Goal: Task Accomplishment & Management: Complete application form

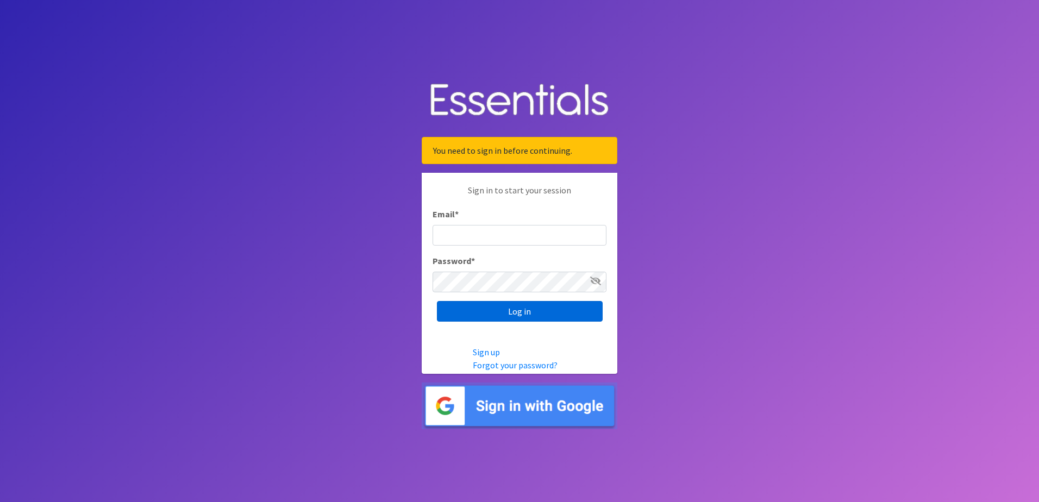
type input "[EMAIL_ADDRESS][DOMAIN_NAME]"
click at [491, 315] on input "Log in" at bounding box center [520, 311] width 166 height 21
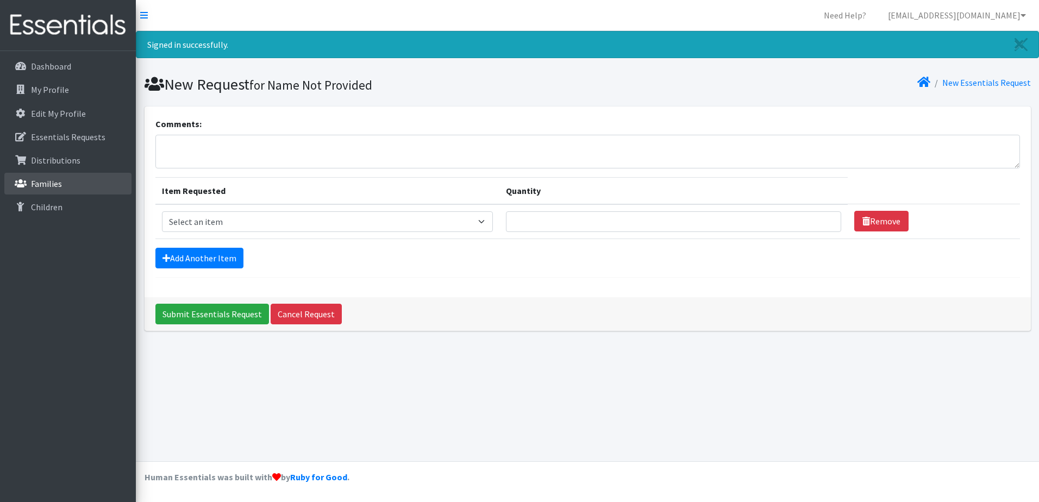
click at [49, 184] on p "Families" at bounding box center [46, 183] width 31 height 11
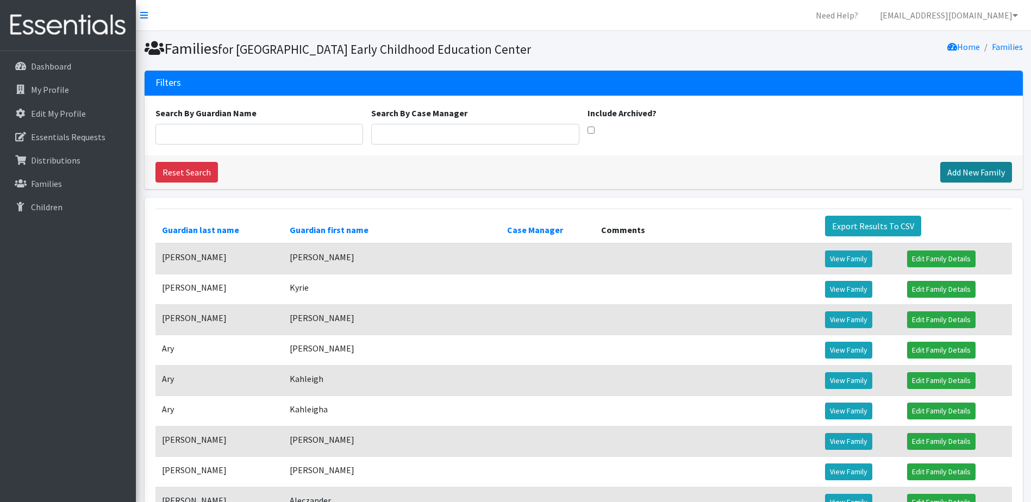
click at [982, 183] on link "Add New Family" at bounding box center [976, 172] width 72 height 21
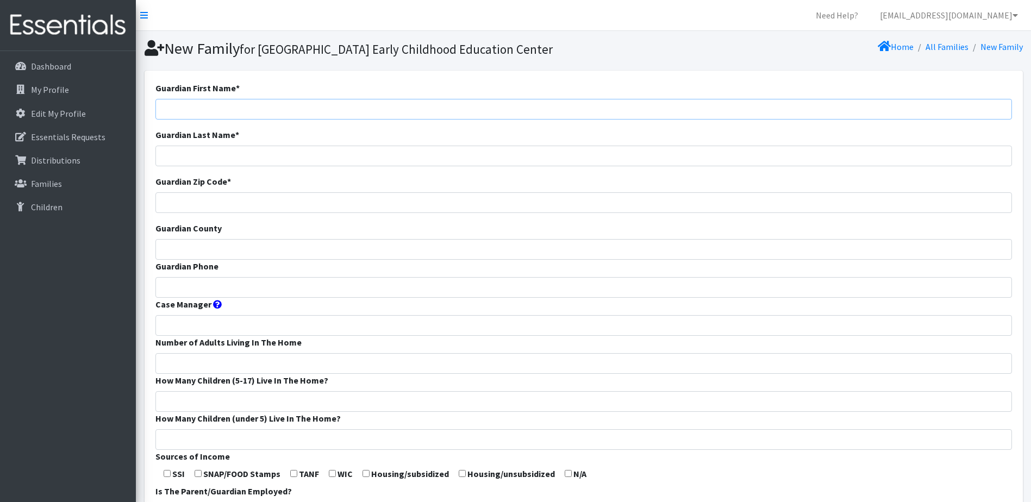
click at [254, 120] on input "Guardian First Name *" at bounding box center [583, 109] width 856 height 21
type input "Mary"
type input "Loubey"
type input "65802"
type input "Greene"
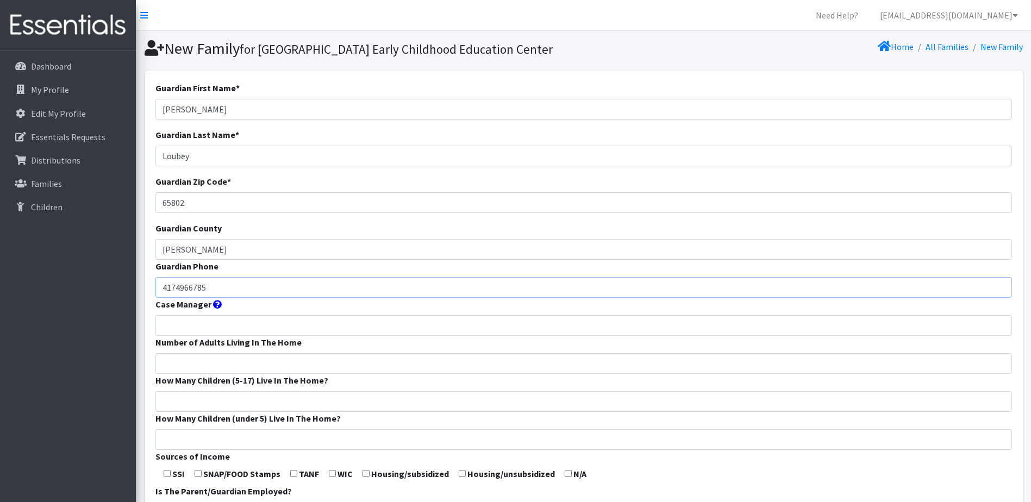
type input "4174966785"
type input "2"
type input "1"
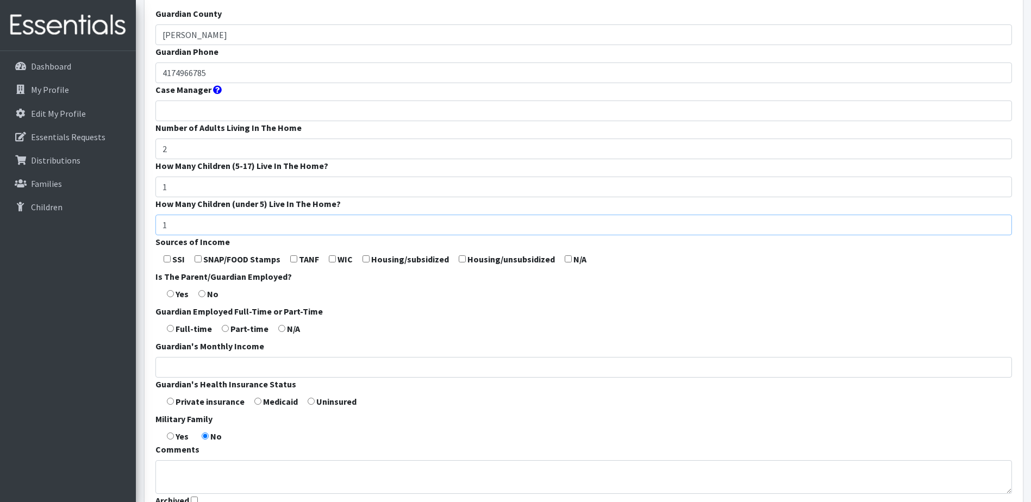
scroll to position [217, 0]
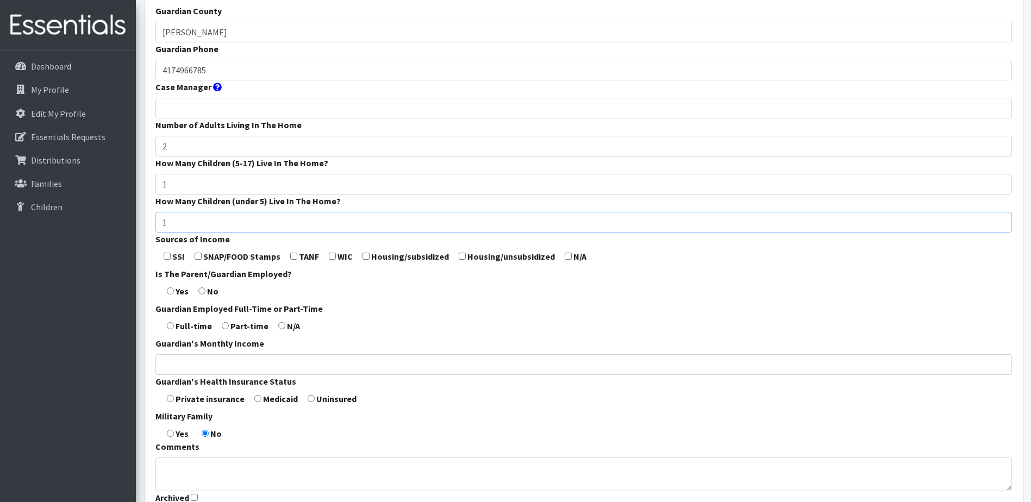
type input "1"
click at [198, 260] on input "checkbox" at bounding box center [198, 256] width 7 height 7
checkbox input "true"
click at [333, 260] on input "checkbox" at bounding box center [332, 256] width 7 height 7
checkbox input "true"
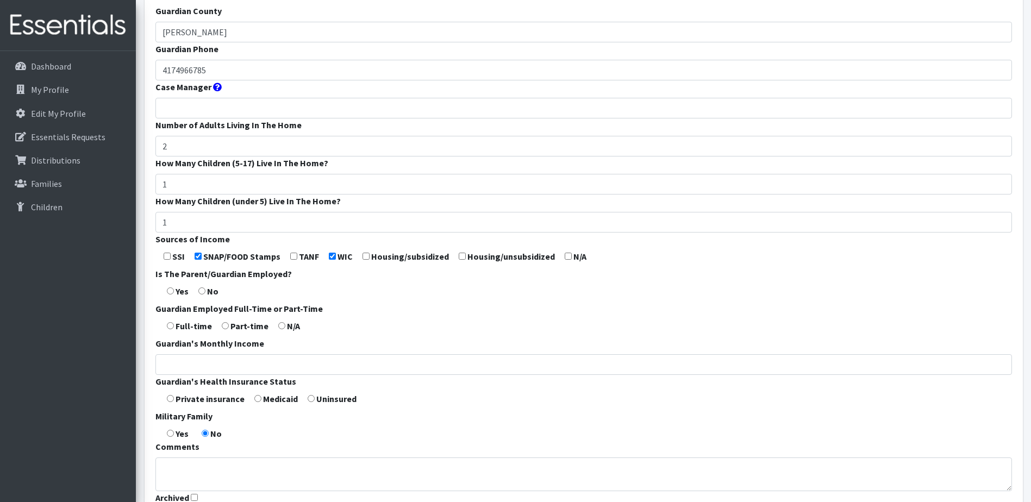
click at [202, 295] on input "radio" at bounding box center [201, 290] width 7 height 7
radio input "true"
click at [280, 329] on input "radio" at bounding box center [281, 325] width 7 height 7
radio input "true"
click at [199, 375] on input "Guardian's Monthly Income" at bounding box center [583, 364] width 856 height 21
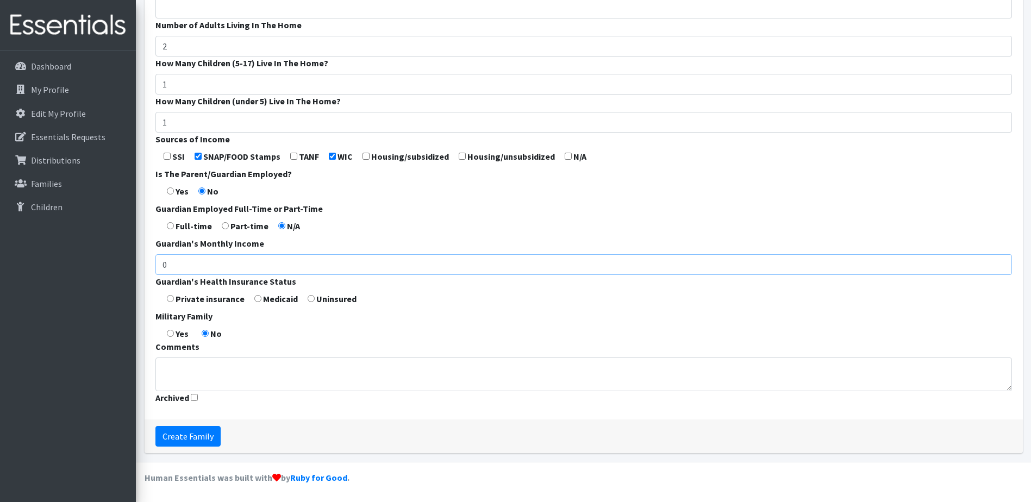
scroll to position [326, 0]
type input "0"
click at [261, 309] on form "Guardian First Name * Mary Guardian Last Name * Loubey Guardian Zip Code * 6580…" at bounding box center [583, 86] width 856 height 645
click at [257, 302] on input "radio" at bounding box center [257, 298] width 7 height 7
radio input "true"
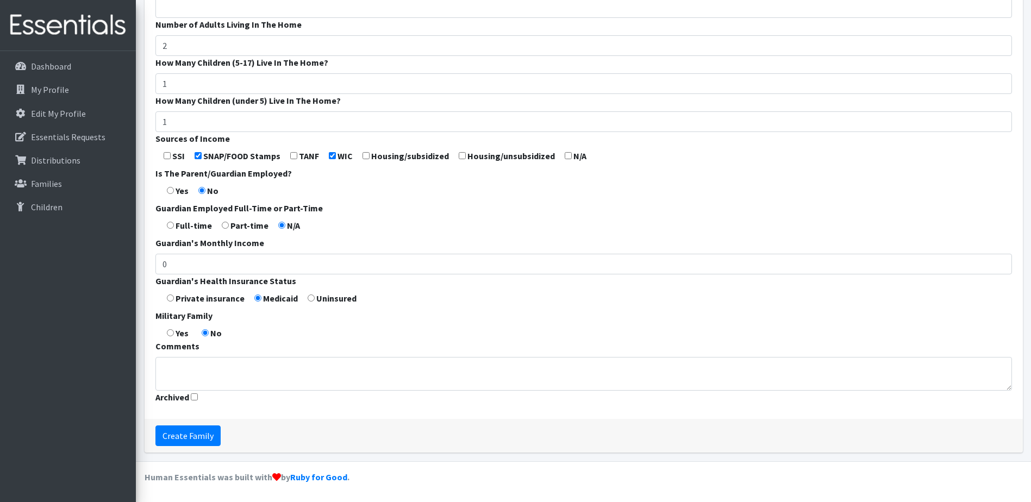
scroll to position [336, 0]
click at [185, 439] on input "Create Family" at bounding box center [187, 436] width 65 height 21
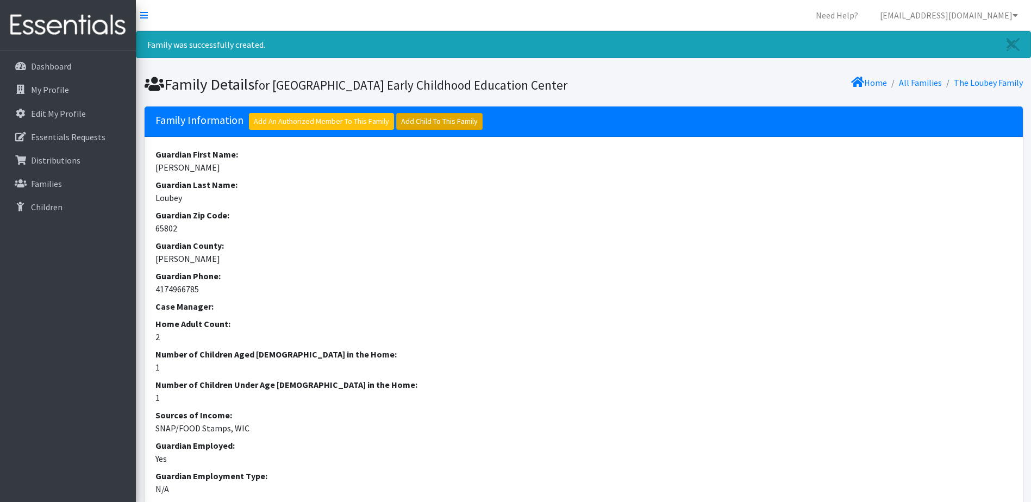
click at [435, 130] on link "Add Child To This Family" at bounding box center [439, 121] width 86 height 17
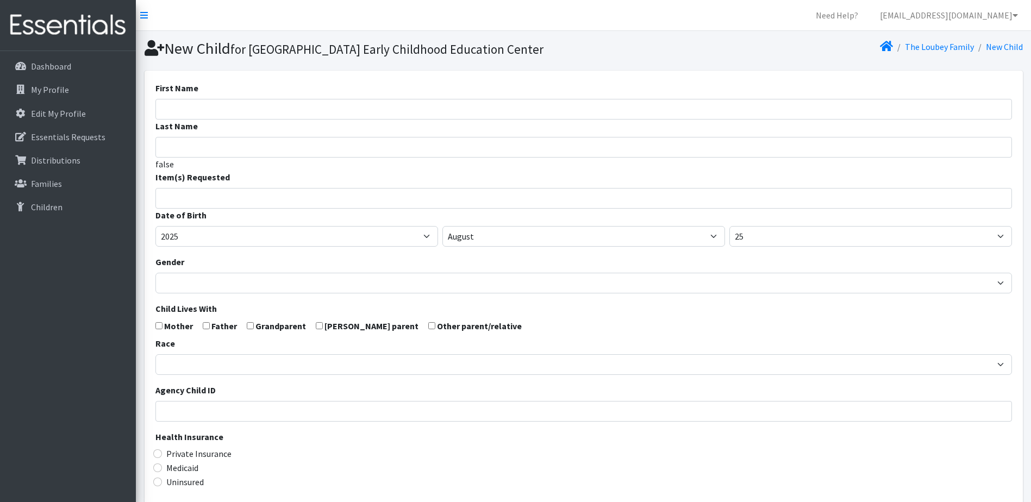
select select
click at [310, 120] on input "First Name" at bounding box center [583, 109] width 856 height 21
type input "J'Lynn"
type input "Livingston"
click at [298, 202] on input "search" at bounding box center [591, 197] width 853 height 10
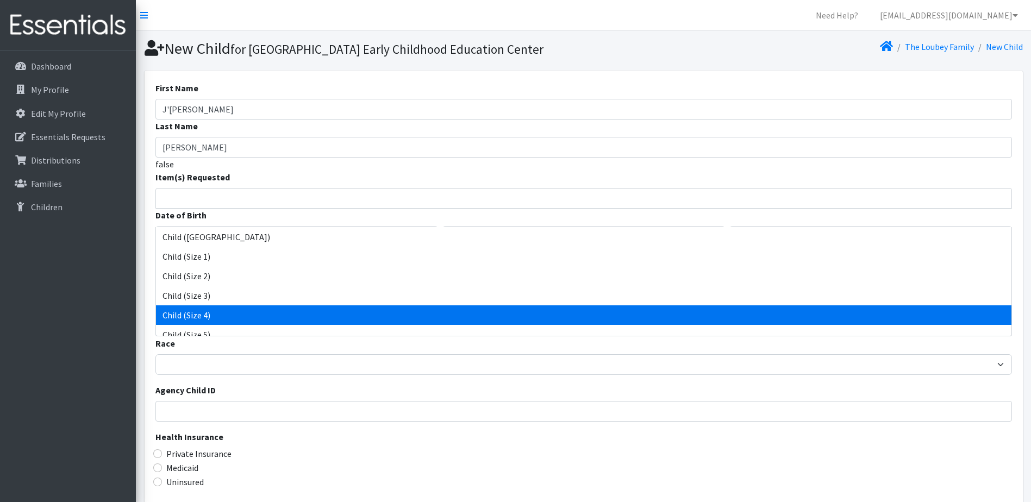
select select "3070"
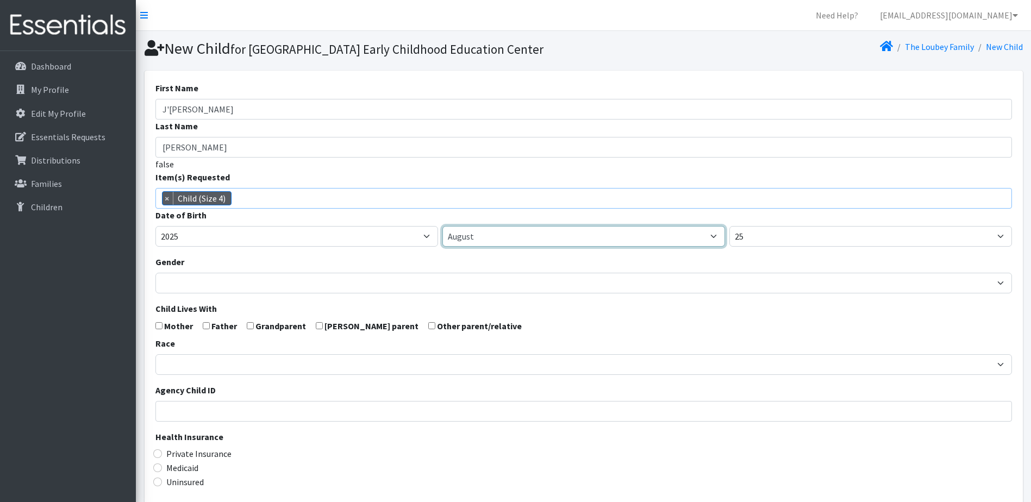
click at [460, 247] on select "January February March April May June July August September October November De…" at bounding box center [583, 236] width 283 height 21
select select "4"
click at [442, 245] on select "January February March April May June July August September October November De…" at bounding box center [583, 236] width 283 height 21
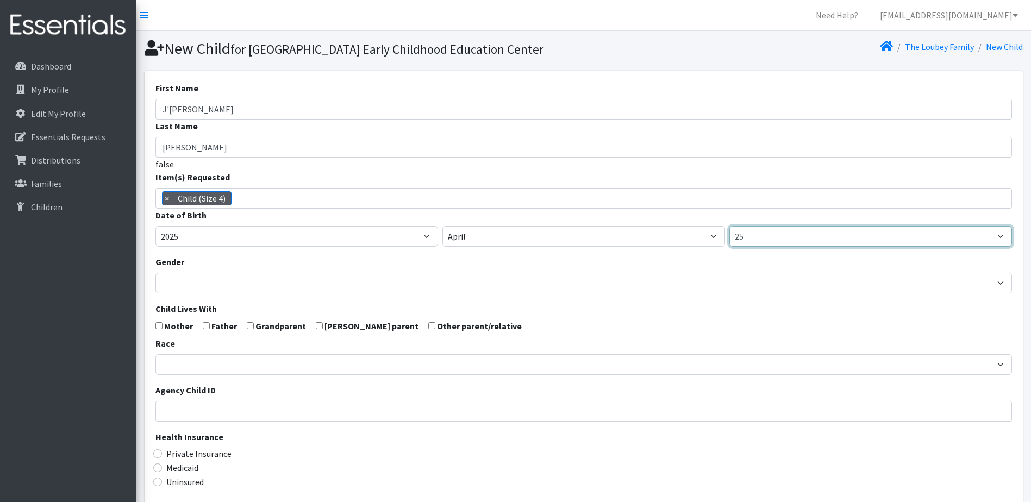
click at [827, 247] on select "1 2 3 4 5 6 7 8 9 10 11 12 13 14 15 16 17 18 19 20 21 22 23 24 25 26 27 28 29 3…" at bounding box center [870, 236] width 283 height 21
select select "11"
click at [729, 245] on select "1 2 3 4 5 6 7 8 9 10 11 12 13 14 15 16 17 18 19 20 21 22 23 24 25 26 27 28 29 3…" at bounding box center [870, 236] width 283 height 21
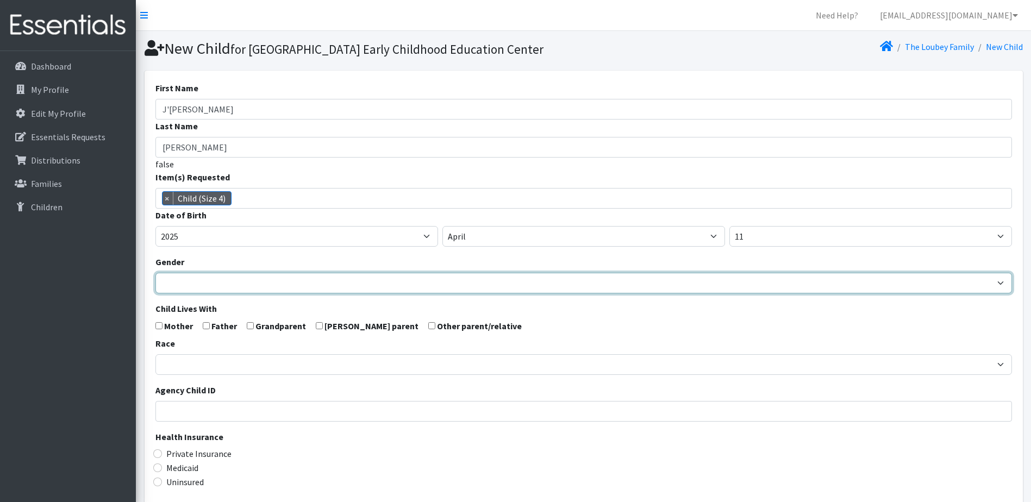
click at [194, 293] on select "Male Female" at bounding box center [583, 283] width 856 height 21
select select "Female"
click at [155, 291] on select "Male Female" at bounding box center [583, 283] width 856 height 21
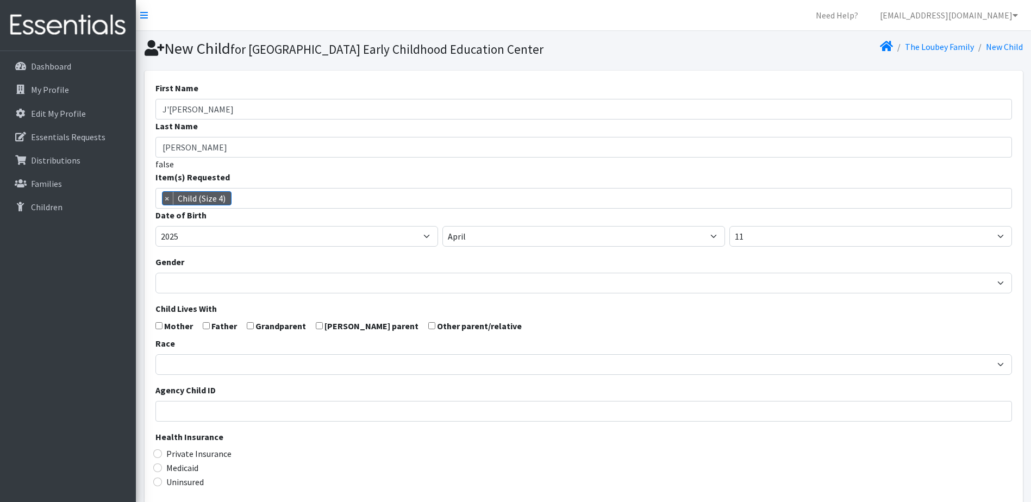
click at [157, 329] on input "checkbox" at bounding box center [158, 325] width 7 height 7
checkbox input "true"
click at [249, 329] on input "checkbox" at bounding box center [250, 325] width 7 height 7
checkbox input "true"
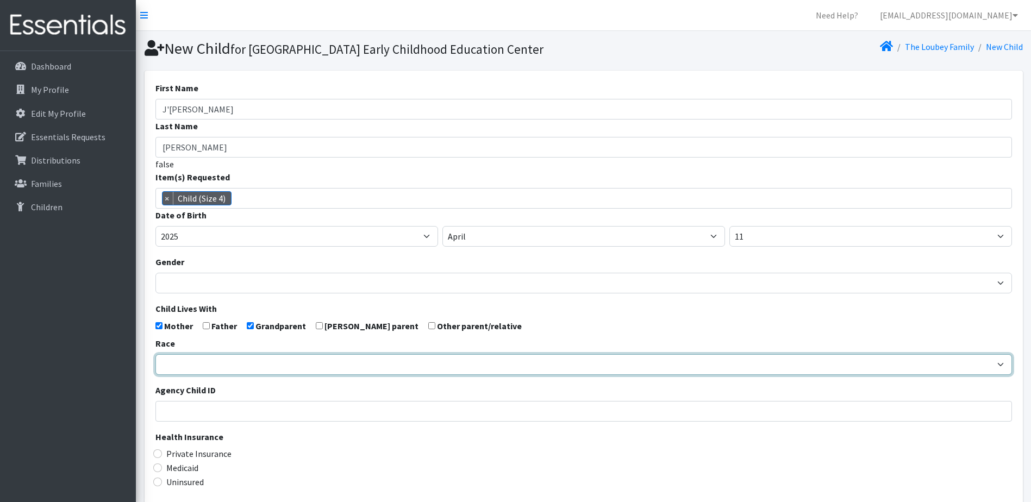
click at [240, 375] on select "African American Caucasian Hispanic Asian American Indian Pacific Islander Mult…" at bounding box center [583, 364] width 856 height 21
select select "Multi-racial"
click at [155, 373] on select "African American Caucasian Hispanic Asian American Indian Pacific Islander Mult…" at bounding box center [583, 364] width 856 height 21
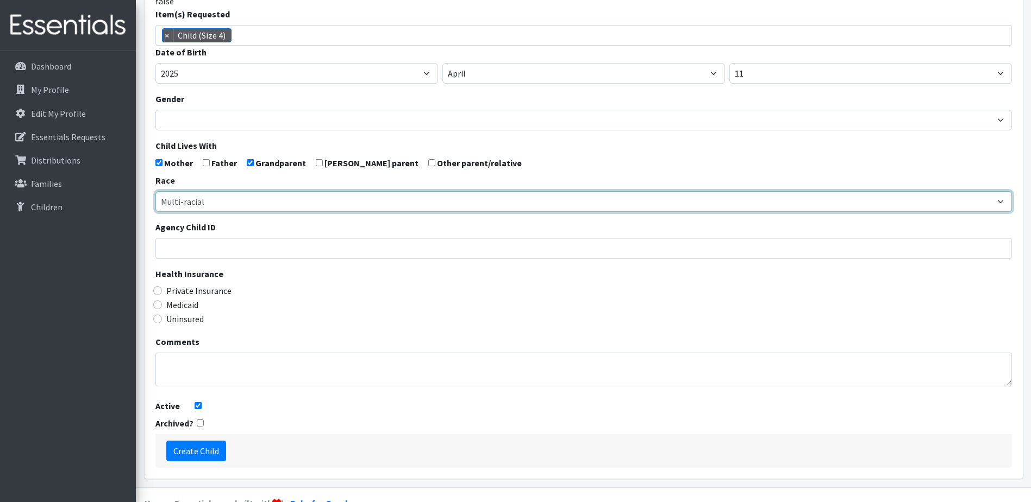
scroll to position [208, 0]
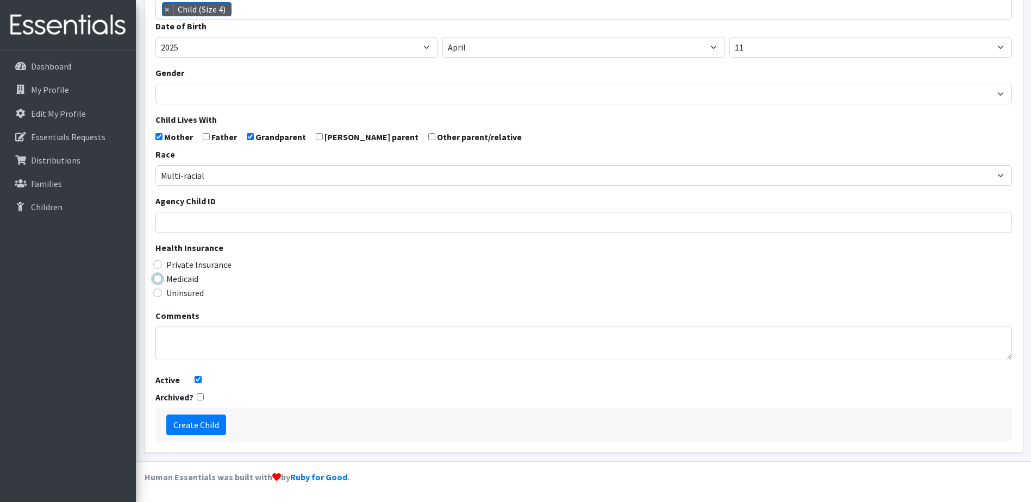
click at [160, 280] on input "Medicaid" at bounding box center [157, 278] width 9 height 9
radio input "true"
click at [192, 429] on input "Create Child" at bounding box center [196, 425] width 60 height 21
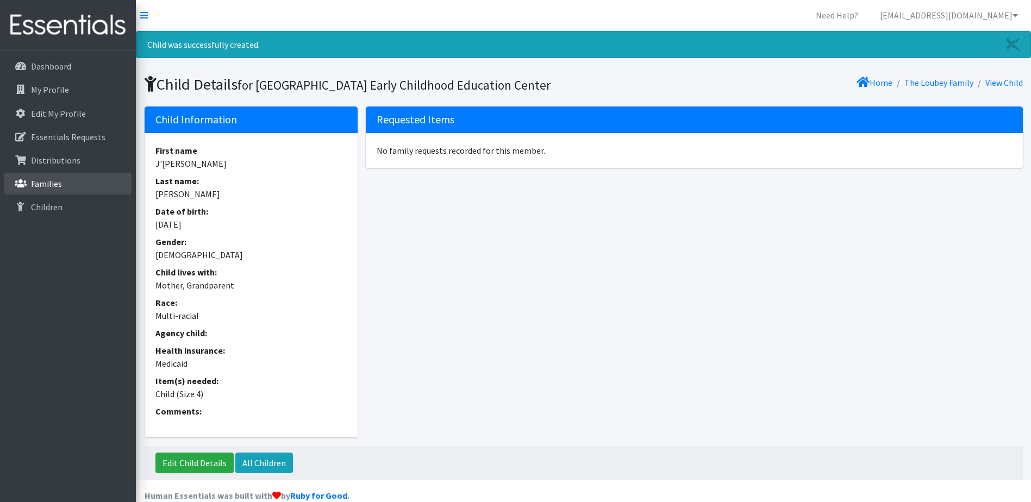
click at [43, 183] on p "Families" at bounding box center [46, 183] width 31 height 11
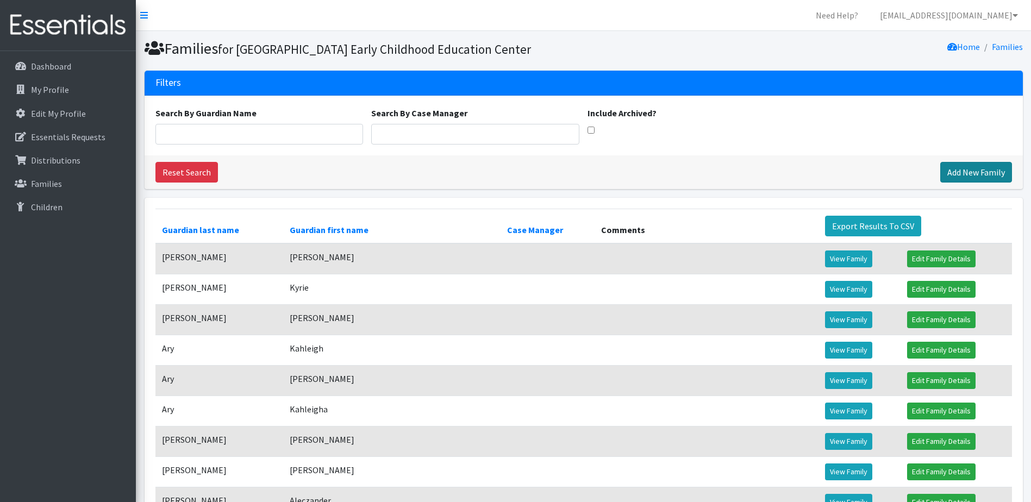
click at [970, 183] on link "Add New Family" at bounding box center [976, 172] width 72 height 21
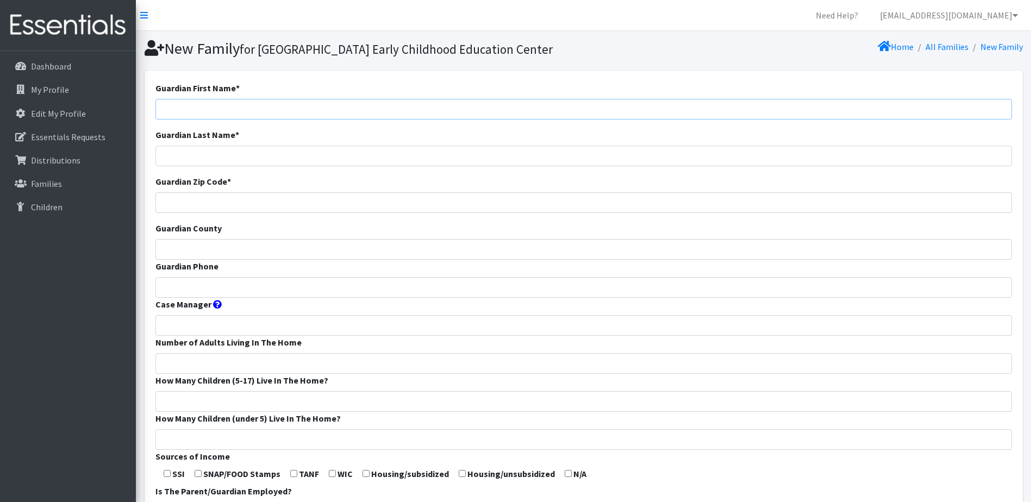
click at [372, 120] on input "Guardian First Name *" at bounding box center [583, 109] width 856 height 21
type input "Asa"
type input "Whiteside"
type input "65803"
type input "Greene"
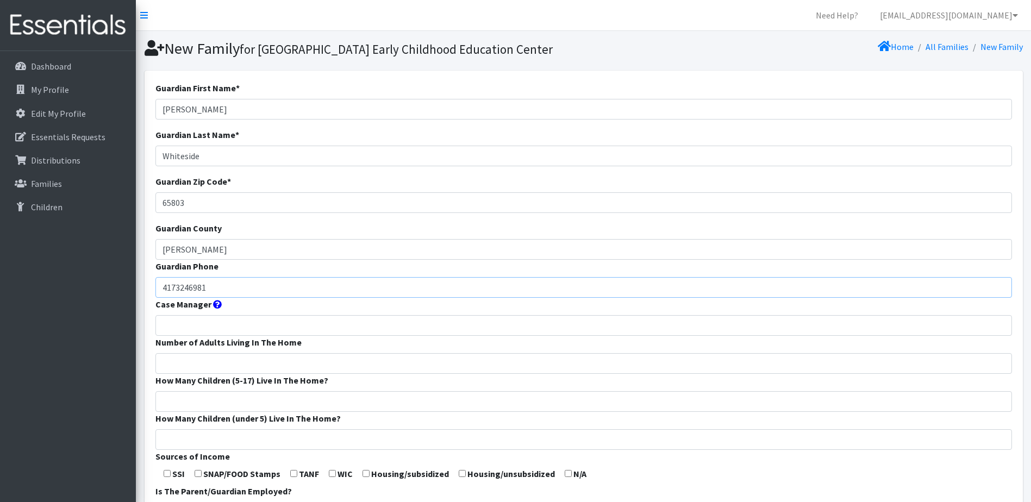
type input "4173246981"
type input "2"
type input "1"
type input "0"
click at [184, 374] on input "2" at bounding box center [583, 363] width 856 height 21
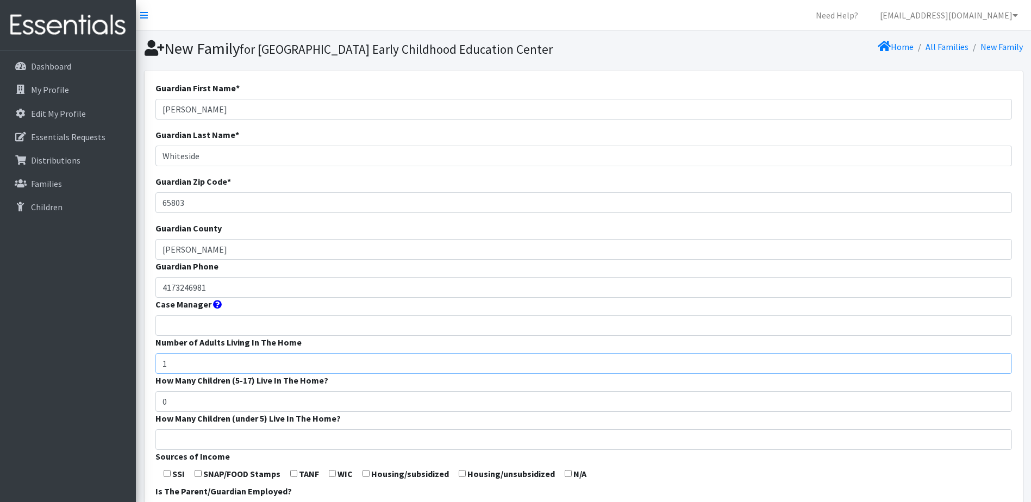
type input "1"
drag, startPoint x: 166, startPoint y: 422, endPoint x: 140, endPoint y: 421, distance: 26.6
click at [140, 421] on section "Guardian First Name * Asa Guardian Last Name * Whiteside Guardian Zip Code * 65…" at bounding box center [583, 425] width 895 height 709
type input "2"
click at [187, 450] on input "How Many Children (under 5) Live In The Home?" at bounding box center [583, 439] width 856 height 21
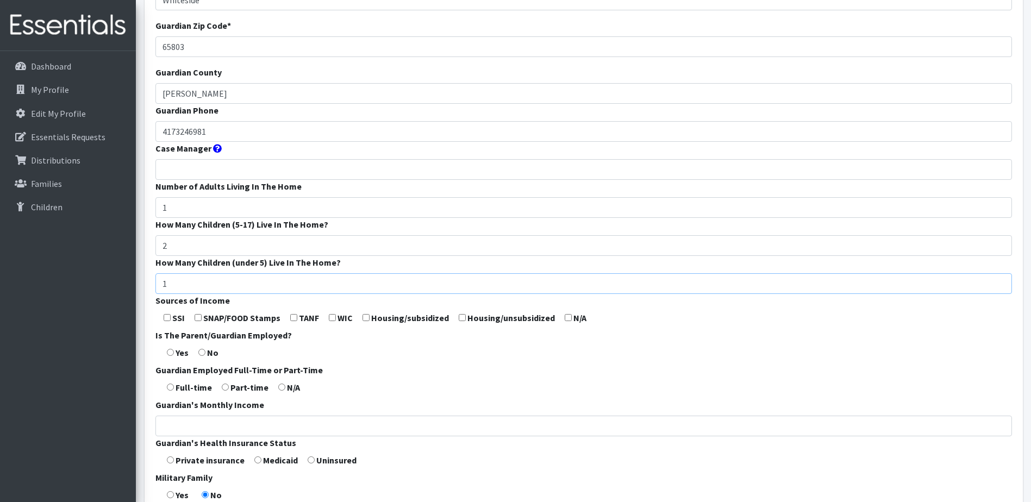
scroll to position [163, 0]
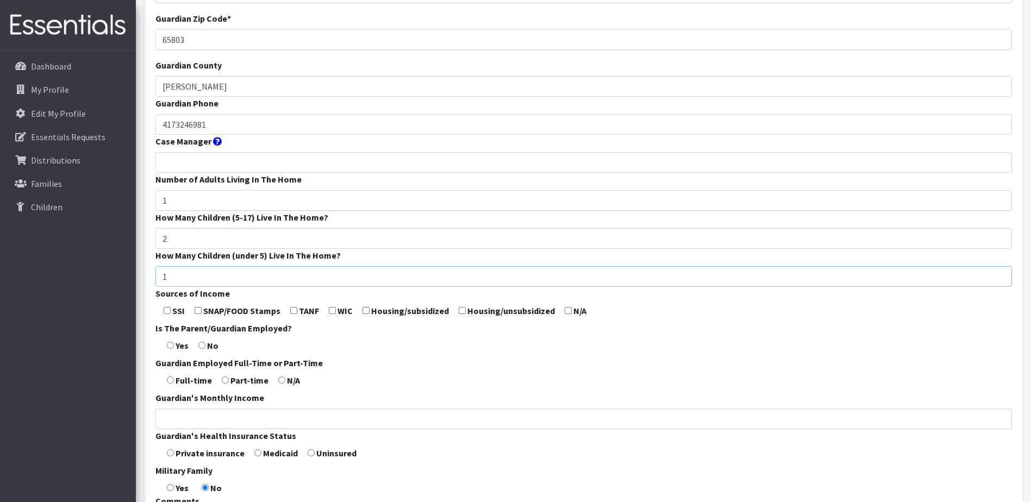
type input "1"
click at [197, 314] on input "checkbox" at bounding box center [198, 310] width 7 height 7
checkbox input "true"
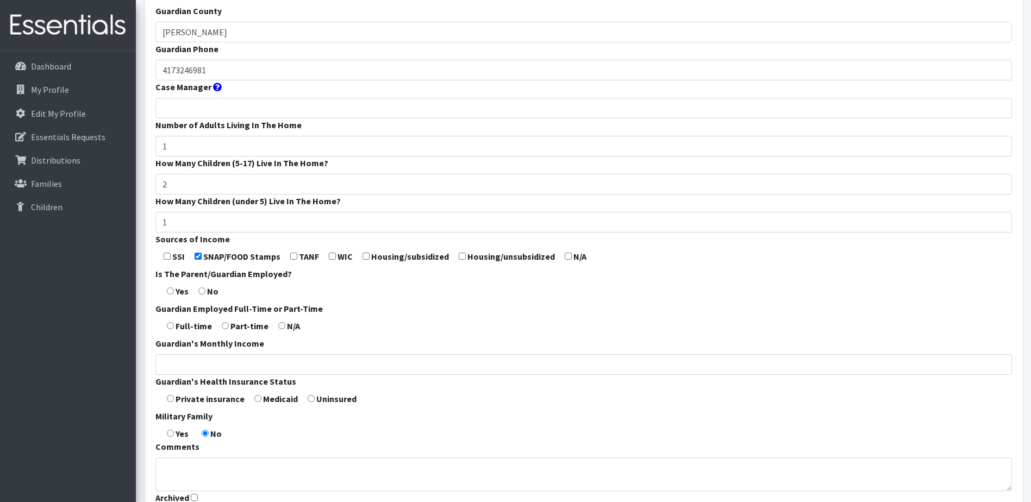
click at [174, 309] on form "Guardian First Name * Asa Guardian Last Name * Whiteside Guardian Zip Code * 65…" at bounding box center [583, 186] width 856 height 645
click at [168, 295] on input "radio" at bounding box center [170, 290] width 7 height 7
radio input "true"
click at [170, 329] on input "radio" at bounding box center [170, 325] width 7 height 7
radio input "true"
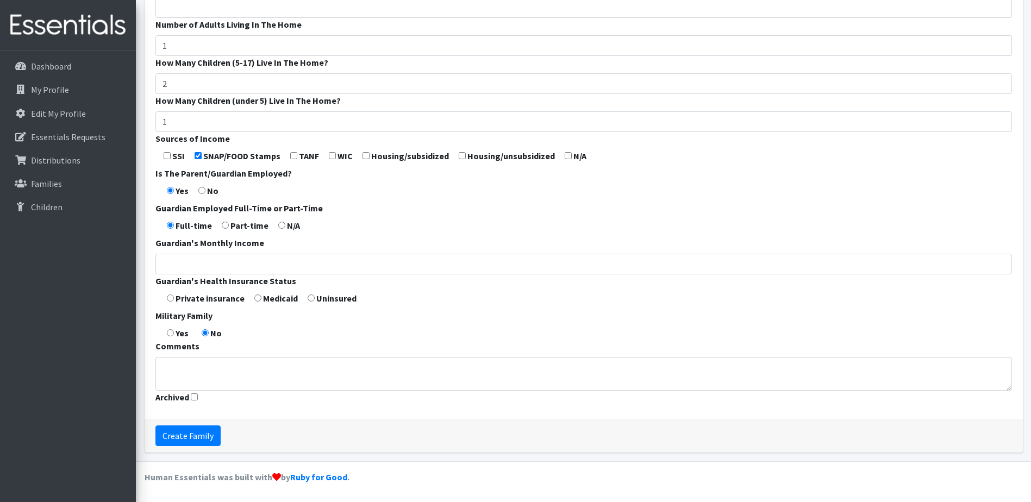
scroll to position [326, 0]
click at [258, 302] on input "radio" at bounding box center [257, 298] width 7 height 7
radio input "true"
click at [184, 438] on input "Create Family" at bounding box center [187, 436] width 65 height 21
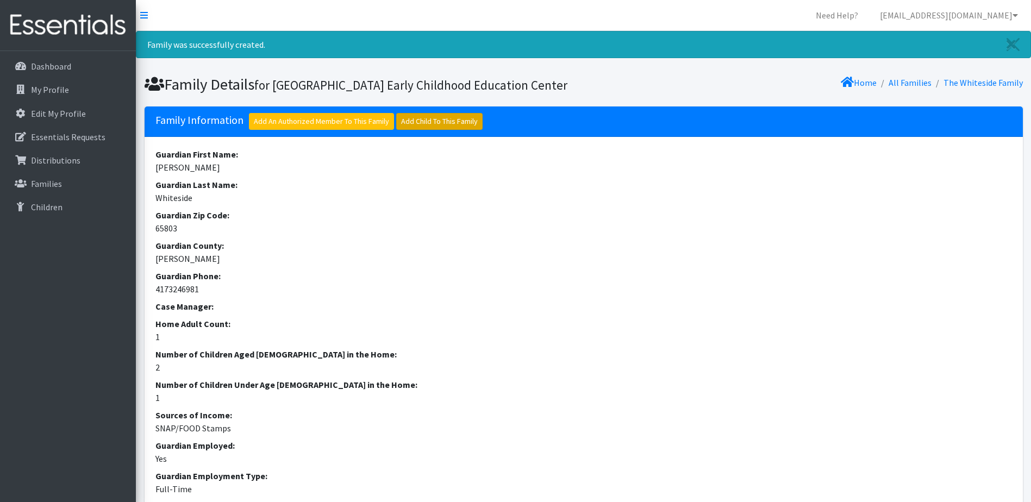
click at [415, 130] on link "Add Child To This Family" at bounding box center [439, 121] width 86 height 17
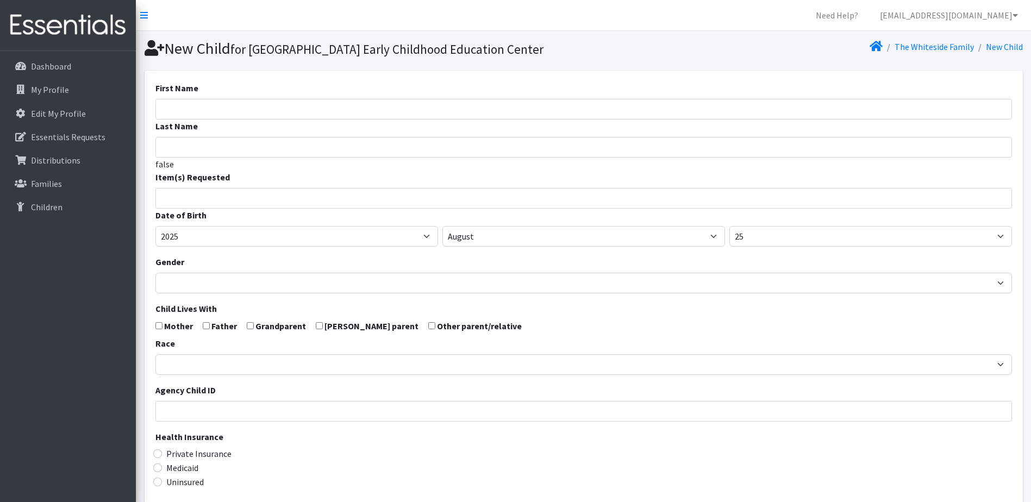
select select
click at [247, 120] on input "First Name" at bounding box center [583, 109] width 856 height 21
type input "Allayah"
type input "Whiteside"
click at [215, 202] on input "search" at bounding box center [591, 197] width 853 height 10
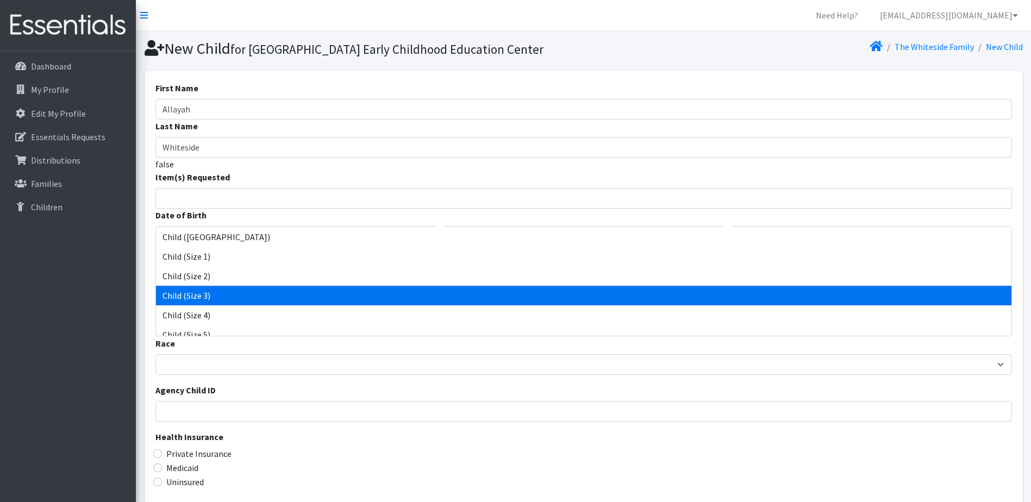
select select "3067"
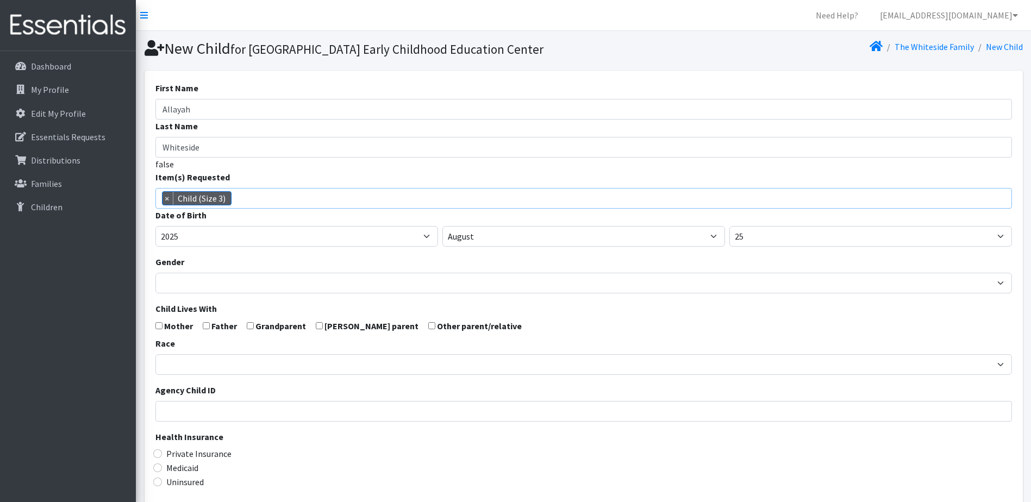
scroll to position [34, 0]
drag, startPoint x: 581, startPoint y: 259, endPoint x: 573, endPoint y: 257, distance: 7.9
click at [581, 247] on select "January February March April May June July August September October November De…" at bounding box center [583, 236] width 283 height 21
select select "4"
click at [442, 245] on select "January February March April May June July August September October November De…" at bounding box center [583, 236] width 283 height 21
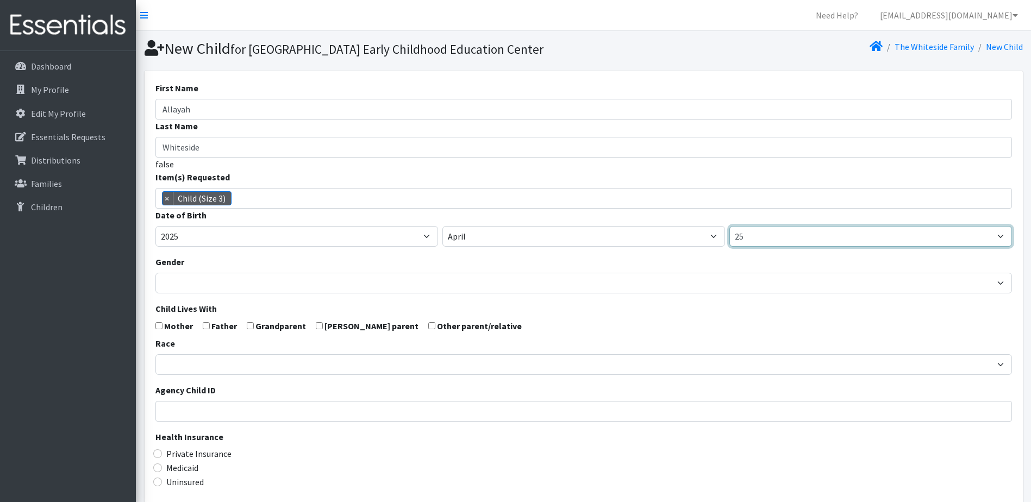
click at [765, 247] on select "1 2 3 4 5 6 7 8 9 10 11 12 13 14 15 16 17 18 19 20 21 22 23 24 25 26 27 28 29 3…" at bounding box center [870, 236] width 283 height 21
select select "1"
click at [729, 245] on select "1 2 3 4 5 6 7 8 9 10 11 12 13 14 15 16 17 18 19 20 21 22 23 24 25 26 27 28 29 3…" at bounding box center [870, 236] width 283 height 21
click at [158, 329] on input "checkbox" at bounding box center [158, 325] width 7 height 7
checkbox input "true"
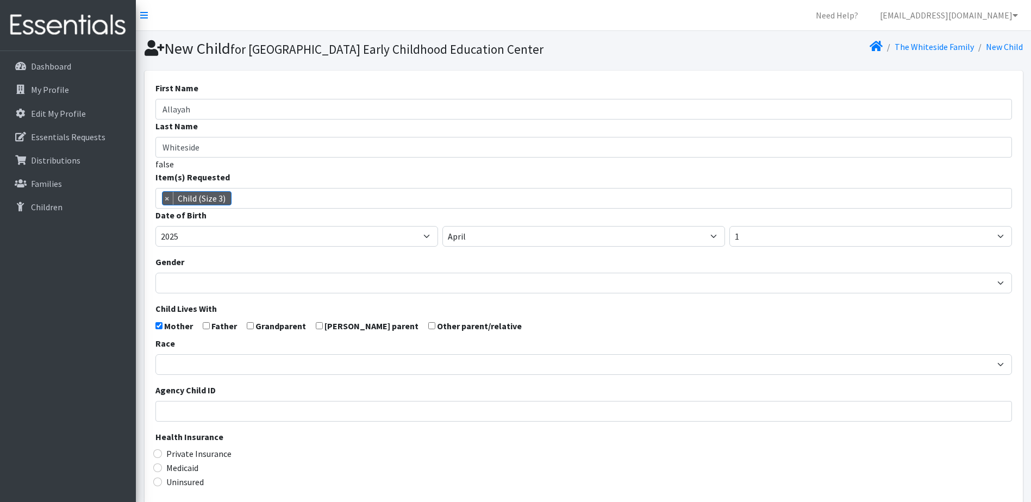
click at [209, 345] on form "First Name Allayah Last Name Whiteside false Item(s) Requested Child (Newborn) …" at bounding box center [583, 356] width 856 height 549
click at [207, 329] on input "checkbox" at bounding box center [206, 325] width 7 height 7
checkbox input "true"
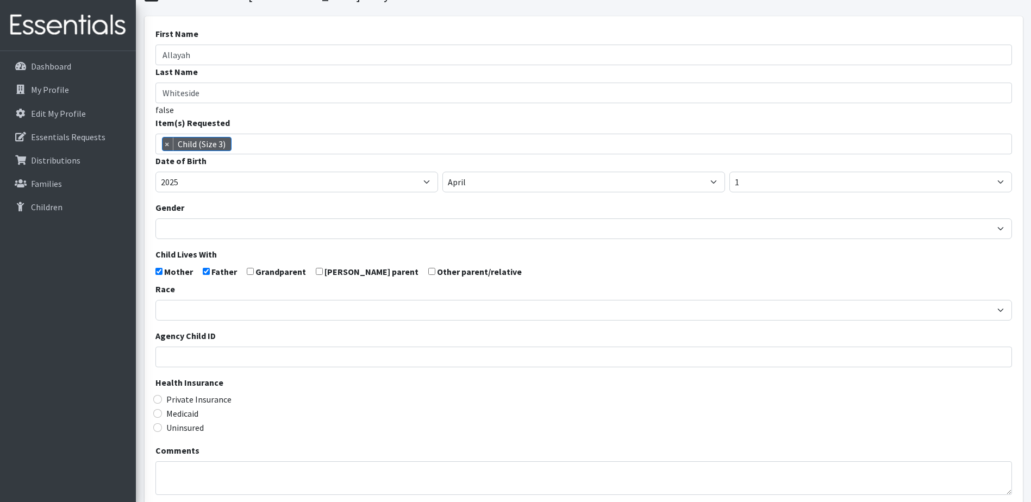
scroll to position [109, 0]
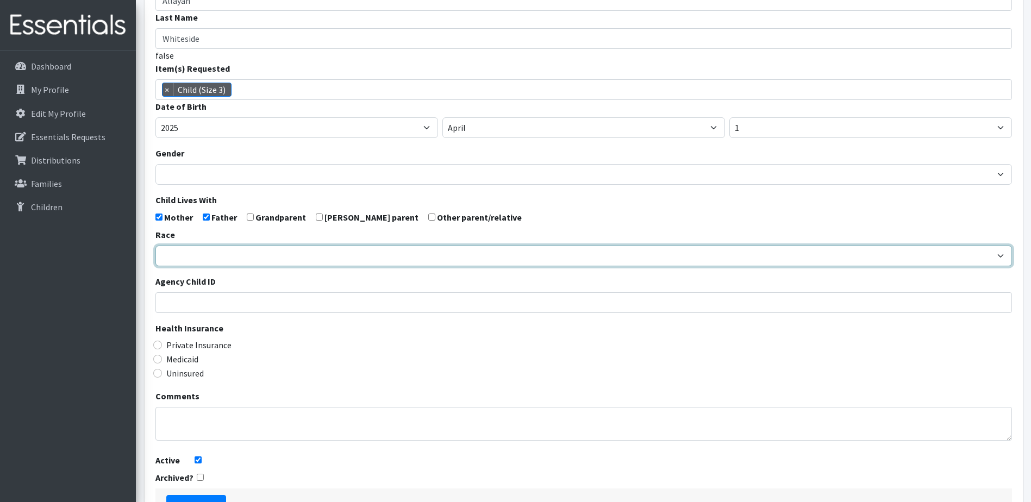
click at [233, 266] on select "African American Caucasian Hispanic Asian American Indian Pacific Islander Mult…" at bounding box center [583, 256] width 856 height 21
select select "Multi-racial"
click at [155, 264] on select "African American Caucasian Hispanic Asian American Indian Pacific Islander Mult…" at bounding box center [583, 256] width 856 height 21
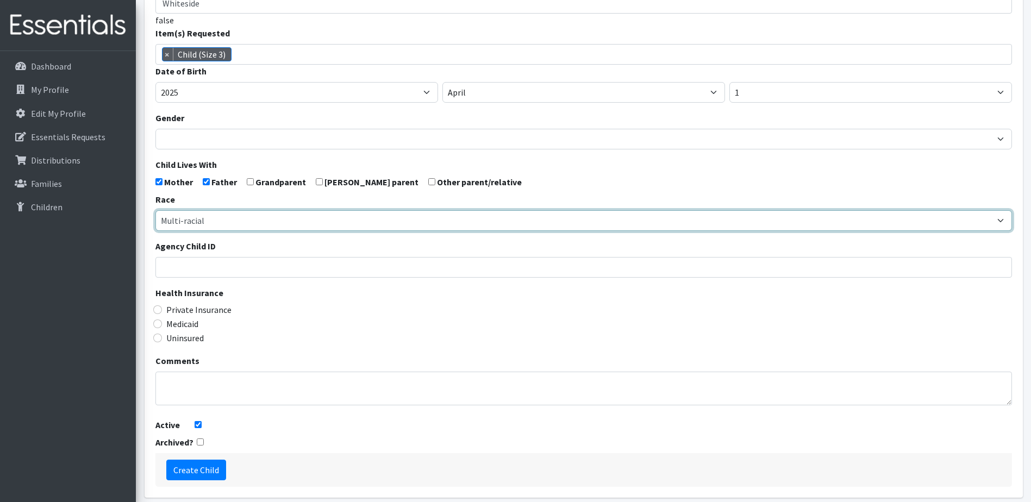
scroll to position [163, 0]
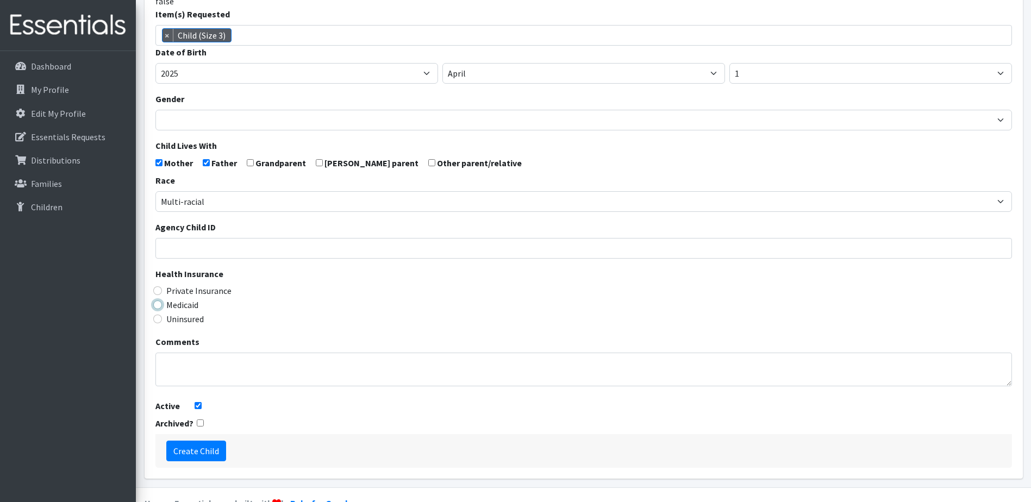
click at [155, 309] on input "Medicaid" at bounding box center [157, 305] width 9 height 9
radio input "true"
click at [197, 461] on input "Create Child" at bounding box center [196, 451] width 60 height 21
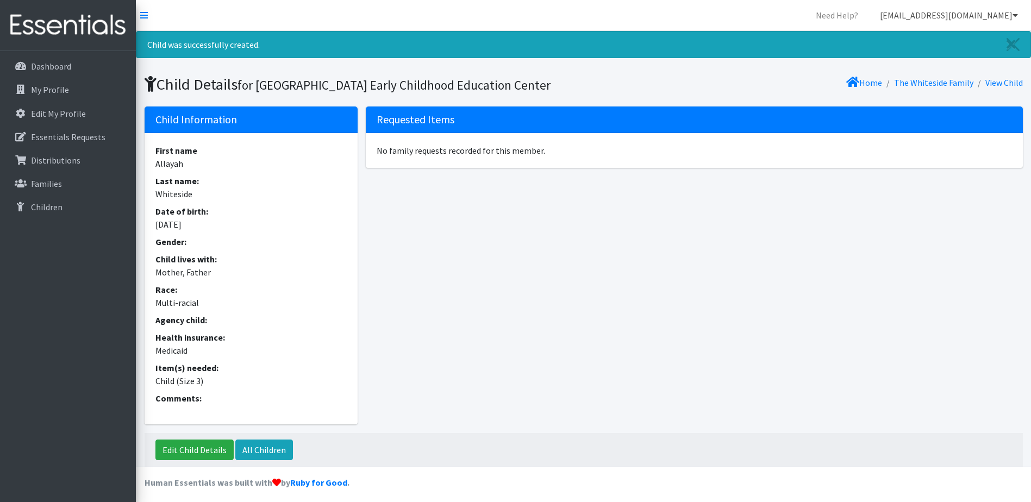
click at [1015, 14] on icon at bounding box center [1014, 15] width 5 height 9
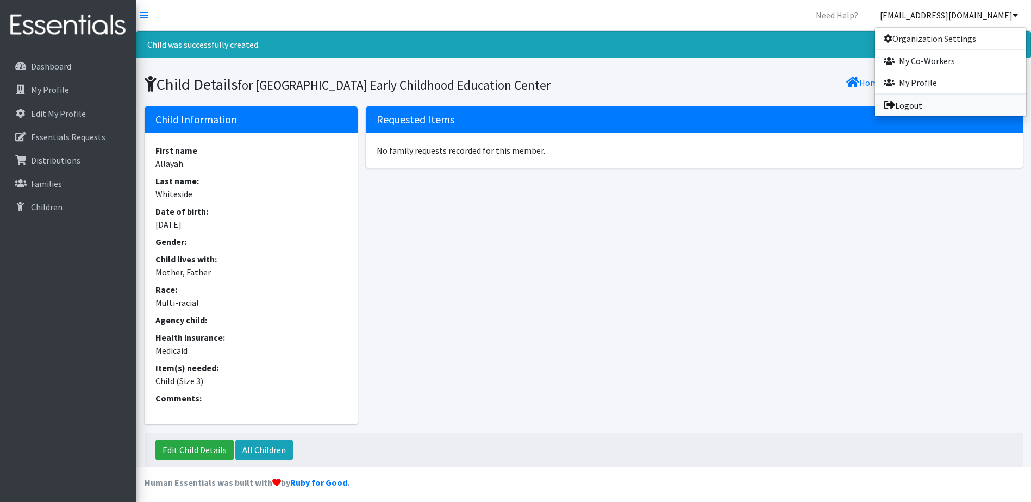
click at [902, 109] on link "Logout" at bounding box center [950, 106] width 151 height 22
